Goal: Use online tool/utility: Utilize a website feature to perform a specific function

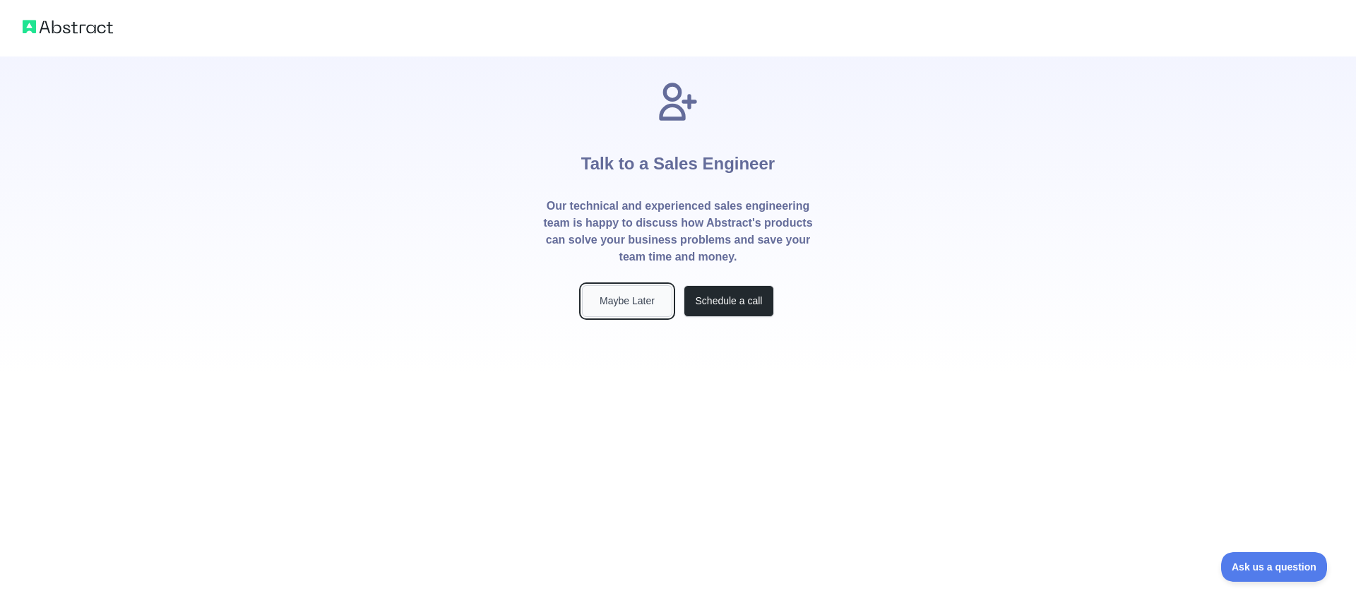
click at [614, 310] on button "Maybe Later" at bounding box center [627, 301] width 90 height 32
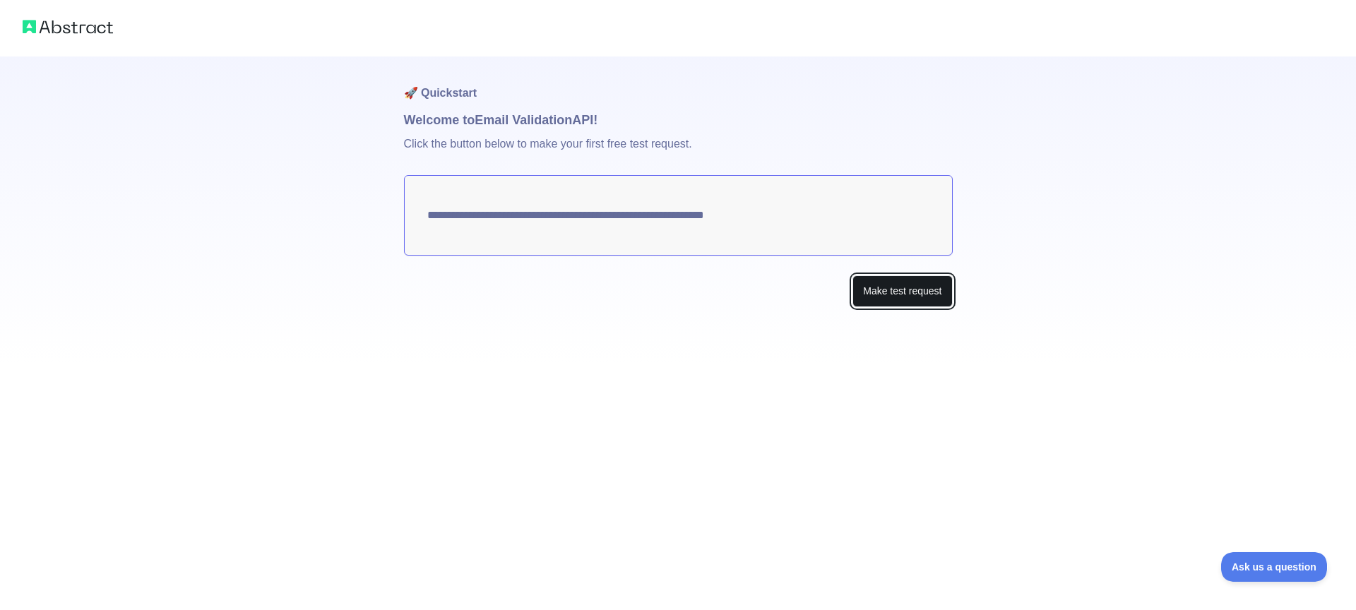
click at [907, 299] on button "Make test request" at bounding box center [902, 291] width 100 height 32
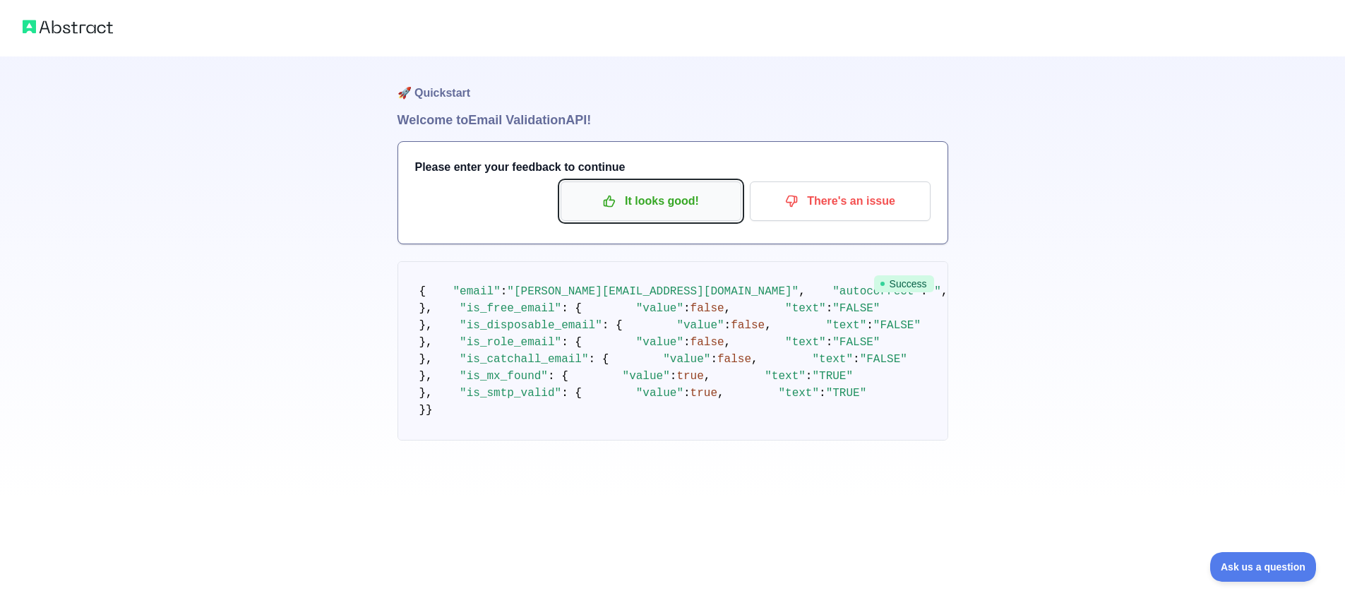
click at [671, 196] on p "It looks good!" at bounding box center [651, 201] width 160 height 24
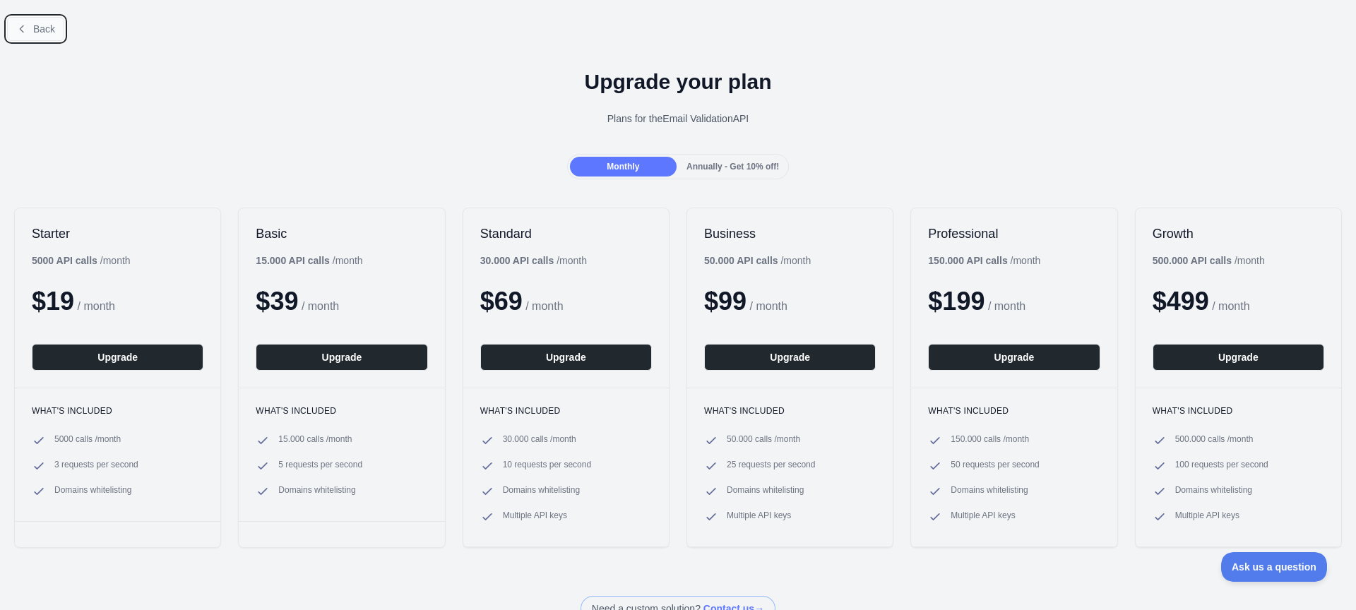
click at [54, 24] on span "Back" at bounding box center [44, 28] width 22 height 11
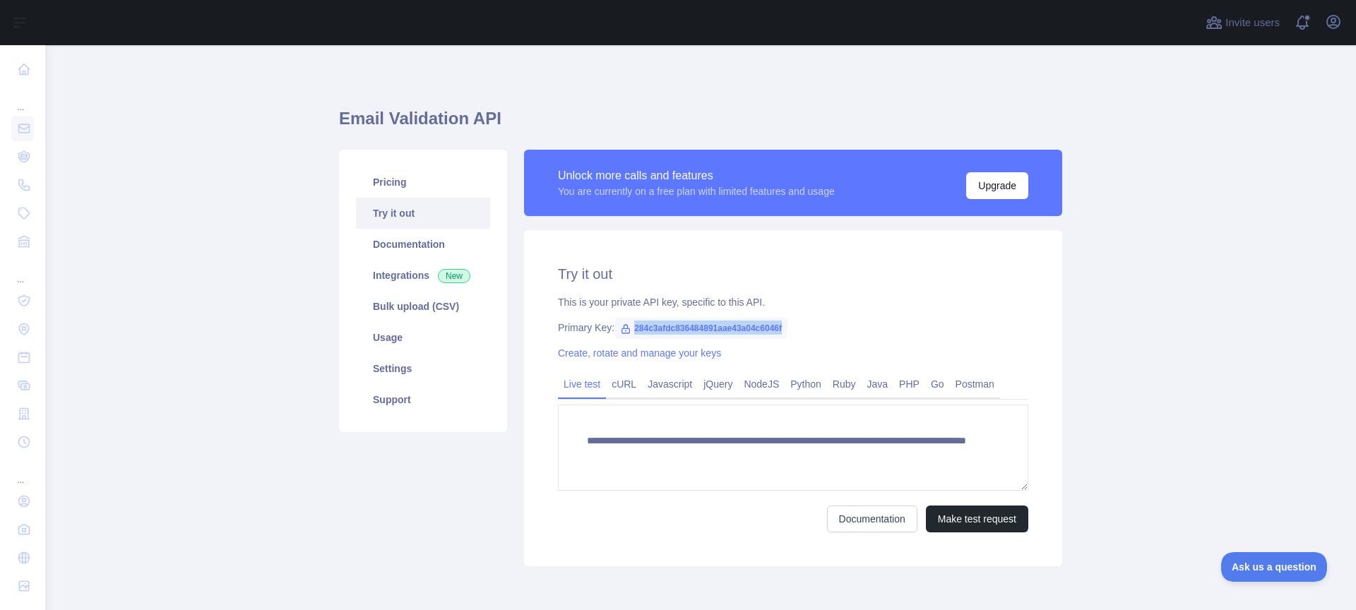
drag, startPoint x: 629, startPoint y: 328, endPoint x: 817, endPoint y: 328, distance: 187.8
click at [817, 328] on div "Primary Key: 284c3afdc836484891aae43a04c6046f" at bounding box center [793, 328] width 470 height 14
copy span "284c3afdc836484891aae43a04c6046f"
